Goal: Information Seeking & Learning: Learn about a topic

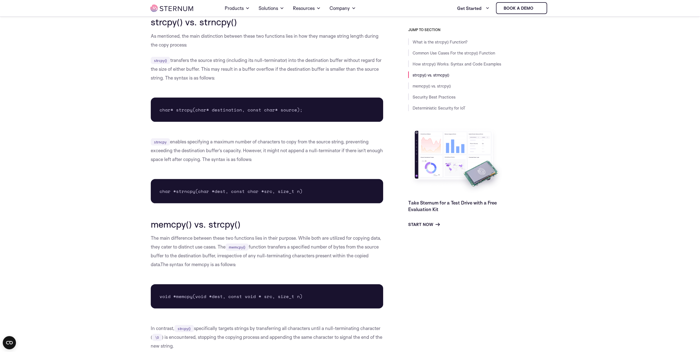
scroll to position [1097, 0]
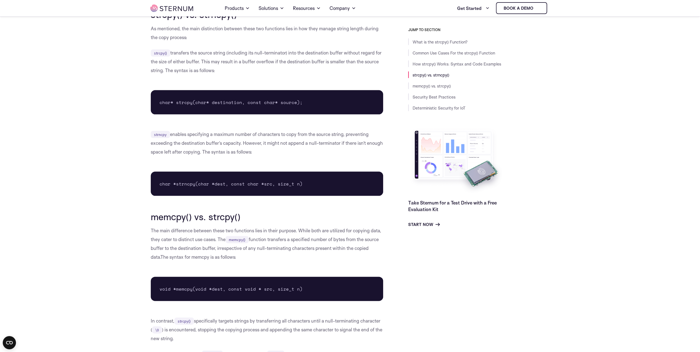
drag, startPoint x: 175, startPoint y: 52, endPoint x: 232, endPoint y: 71, distance: 60.4
click at [232, 71] on p "strcpy() transfers the source string (including its null-terminator) into the d…" at bounding box center [267, 61] width 233 height 26
drag, startPoint x: 233, startPoint y: 70, endPoint x: 209, endPoint y: 53, distance: 29.2
click at [209, 53] on p "strcpy() transfers the source string (including its null-terminator) into the d…" at bounding box center [267, 61] width 233 height 26
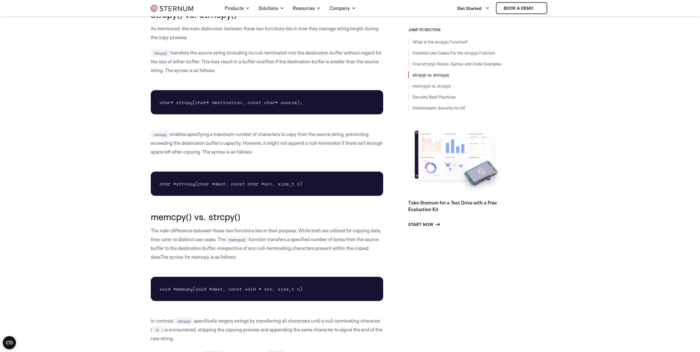
click at [209, 53] on p "strcpy() transfers the source string (including its null-terminator) into the d…" at bounding box center [267, 61] width 233 height 26
drag, startPoint x: 220, startPoint y: 72, endPoint x: 194, endPoint y: 51, distance: 33.3
click at [194, 51] on p "strcpy() transfers the source string (including its null-terminator) into the d…" at bounding box center [267, 61] width 233 height 26
click at [81, 119] on body "Consent Details [#IABV2SETTINGS#] About This website uses cookies We use cookie…" at bounding box center [350, 126] width 700 height 2446
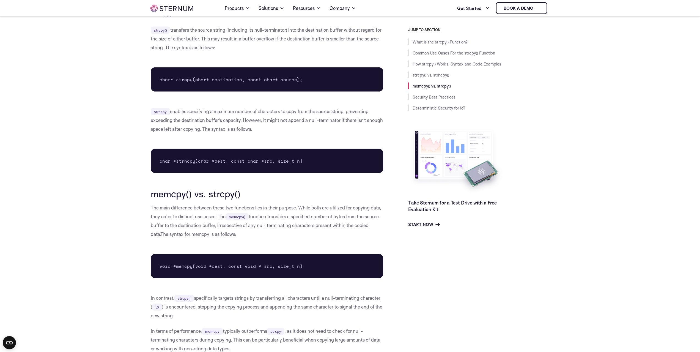
scroll to position [1124, 0]
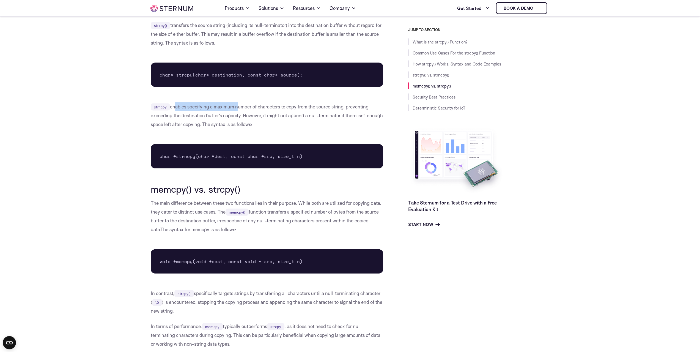
drag, startPoint x: 174, startPoint y: 108, endPoint x: 236, endPoint y: 108, distance: 61.9
click at [236, 108] on p "strncpy enables specifying a maximum number of characters to copy from the sour…" at bounding box center [267, 115] width 233 height 26
drag, startPoint x: 182, startPoint y: 109, endPoint x: 246, endPoint y: 109, distance: 64.4
click at [246, 109] on p "strncpy enables specifying a maximum number of characters to copy from the sour…" at bounding box center [267, 115] width 233 height 26
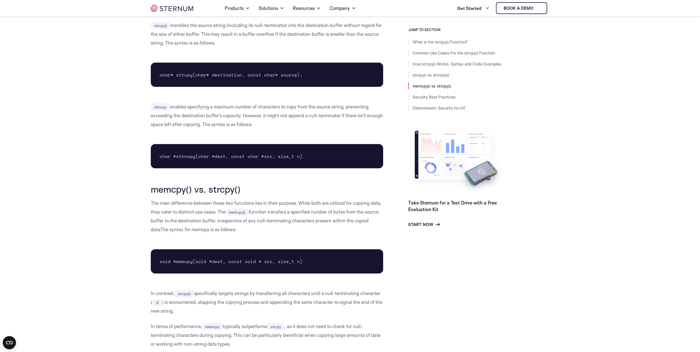
click at [120, 131] on body "Consent Details [#IABV2SETTINGS#] About This website uses cookies We use cookie…" at bounding box center [350, 99] width 700 height 2446
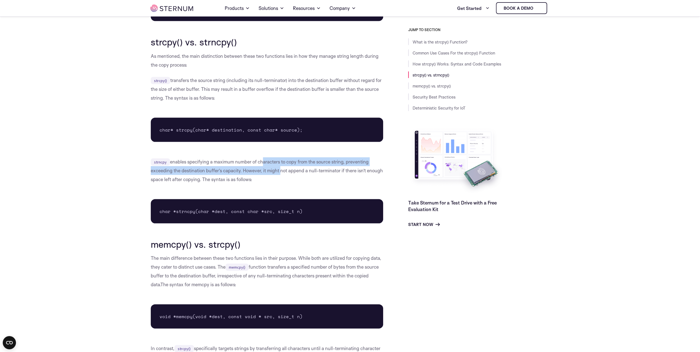
drag, startPoint x: 261, startPoint y: 155, endPoint x: 279, endPoint y: 174, distance: 25.3
click at [279, 174] on div "What is the strcpy() Function? The strcpy() function is a standard library func…" at bounding box center [267, 82] width 233 height 1998
click at [279, 174] on p "strncpy enables specifying a maximum number of characters to copy from the sour…" at bounding box center [267, 170] width 233 height 26
drag, startPoint x: 269, startPoint y: 164, endPoint x: 253, endPoint y: 154, distance: 19.0
click at [253, 154] on div "What is the strcpy() Function? The strcpy() function is a standard library func…" at bounding box center [267, 82] width 233 height 1998
